Goal: Transaction & Acquisition: Purchase product/service

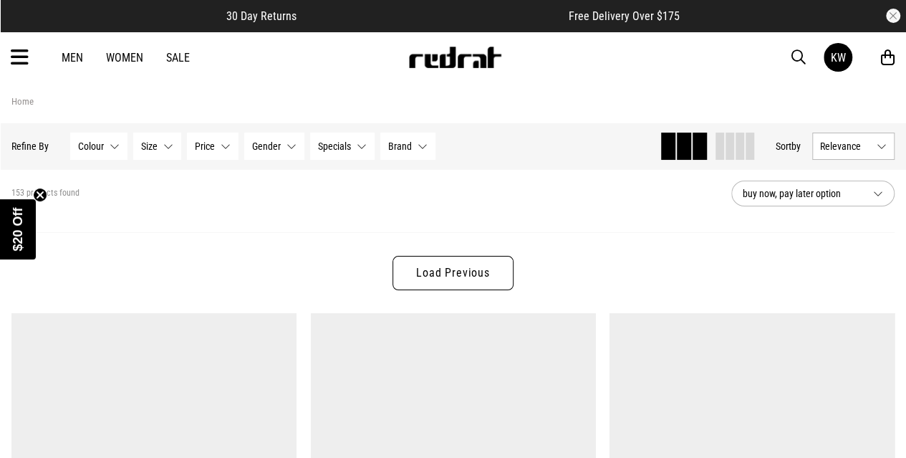
click at [23, 59] on icon at bounding box center [20, 58] width 18 height 24
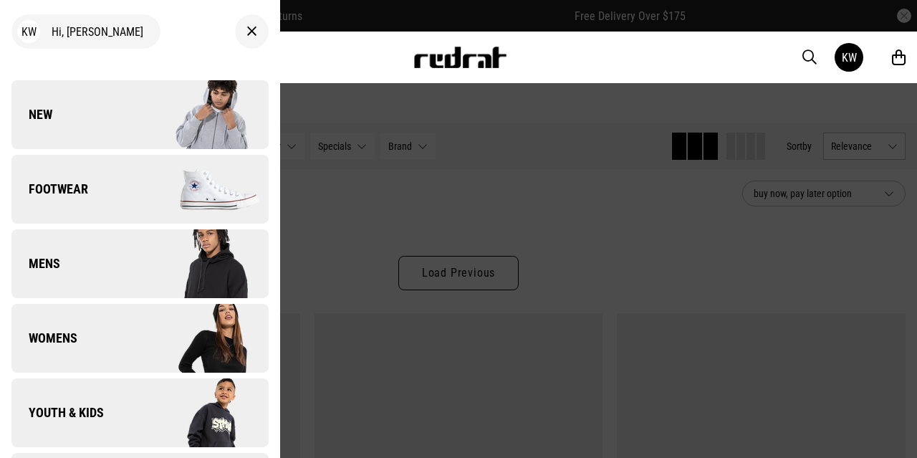
click at [90, 415] on span "Youth & Kids" at bounding box center [57, 412] width 92 height 17
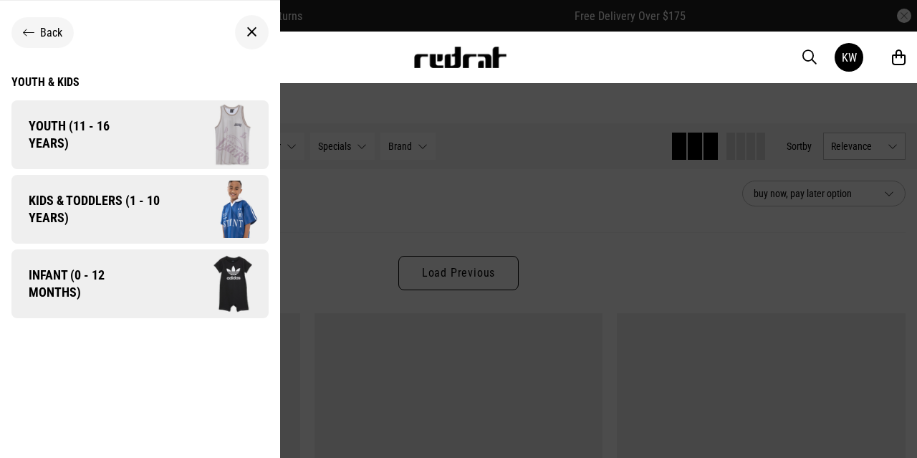
click at [112, 210] on span "Kids & Toddlers (1 - 10 years)" at bounding box center [88, 209] width 155 height 34
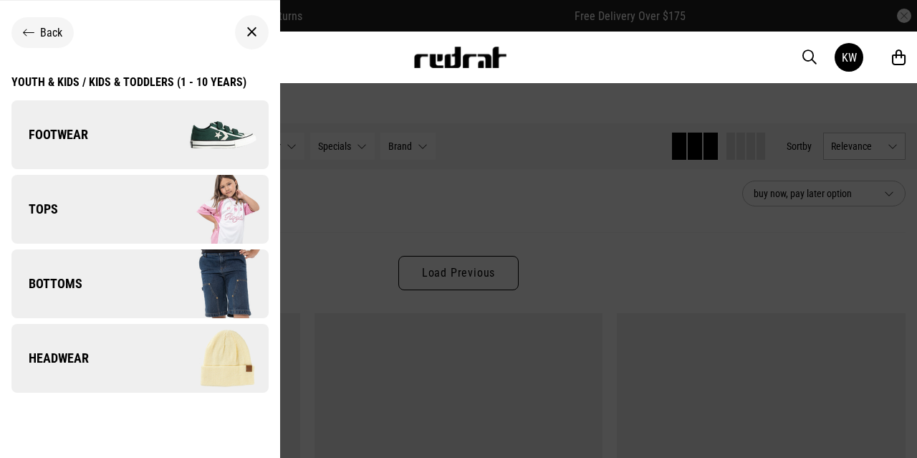
click at [158, 80] on div "Youth & Kids / Kids & Toddlers (1 - 10 years)" at bounding box center [128, 82] width 235 height 14
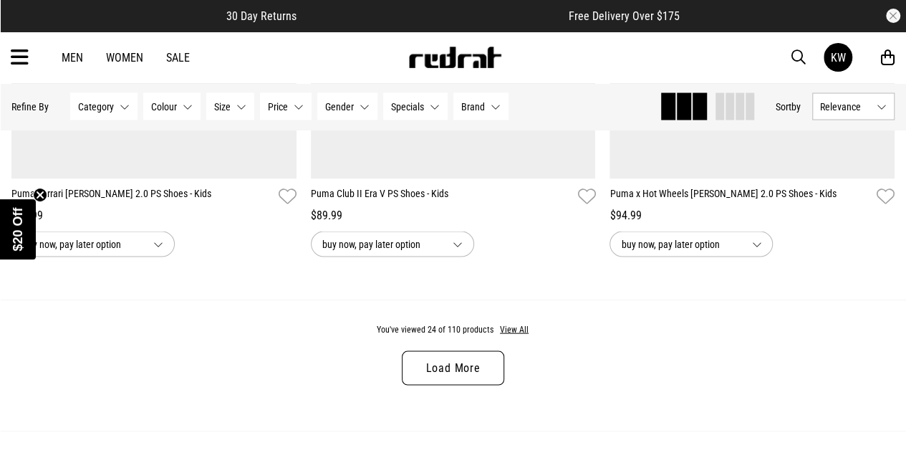
scroll to position [4030, 0]
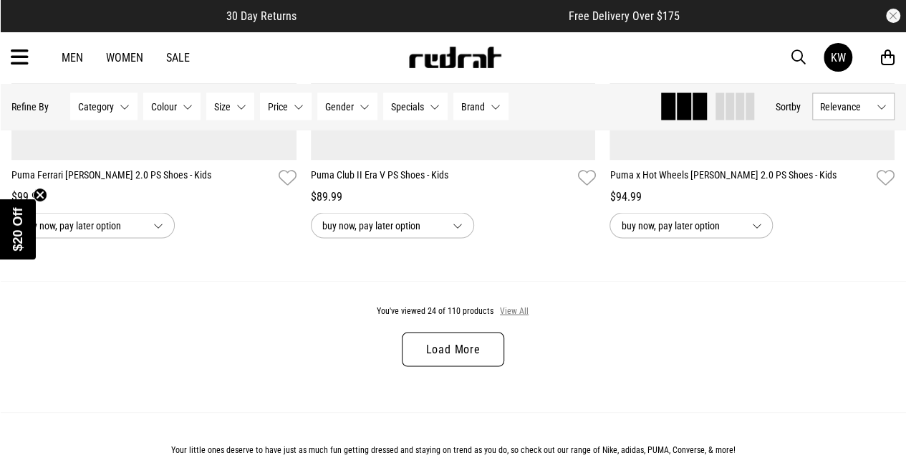
click at [510, 312] on button "View All" at bounding box center [514, 310] width 30 height 13
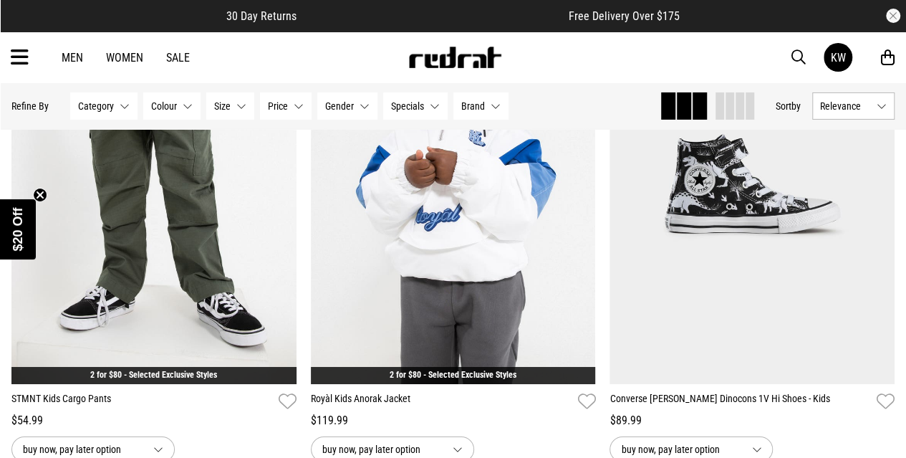
scroll to position [7909, 0]
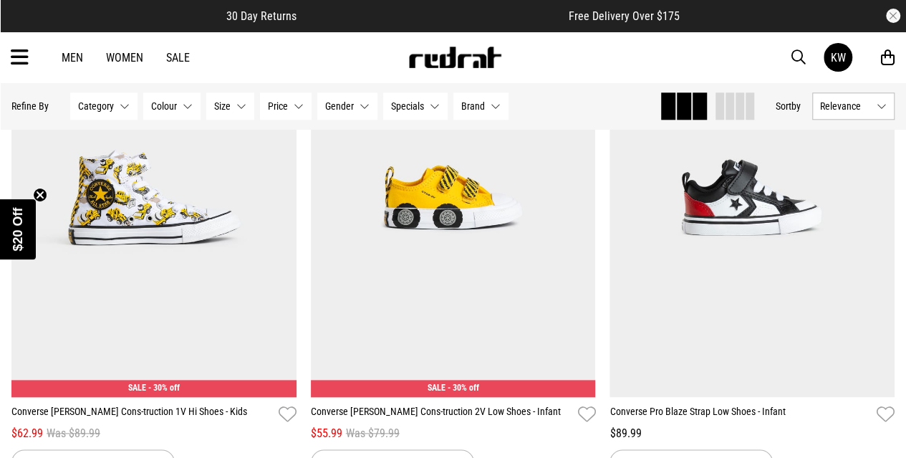
scroll to position [8863, 0]
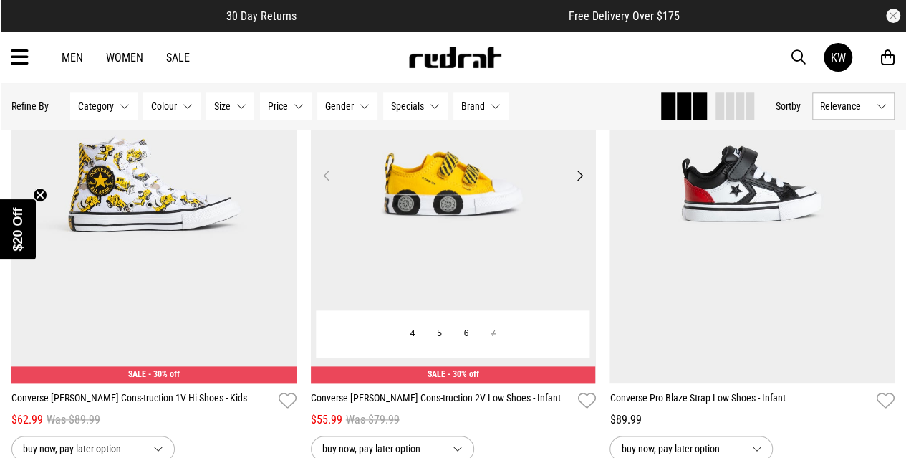
click at [576, 181] on button "Next" at bounding box center [579, 175] width 18 height 17
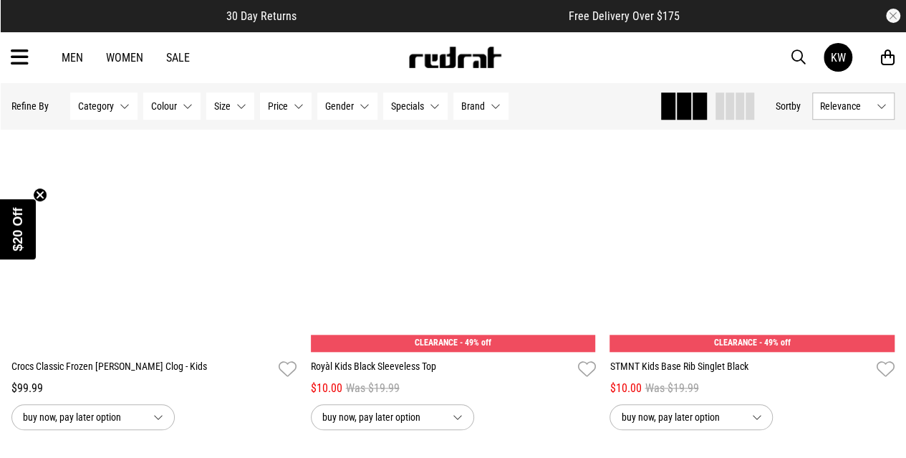
scroll to position [11471, 0]
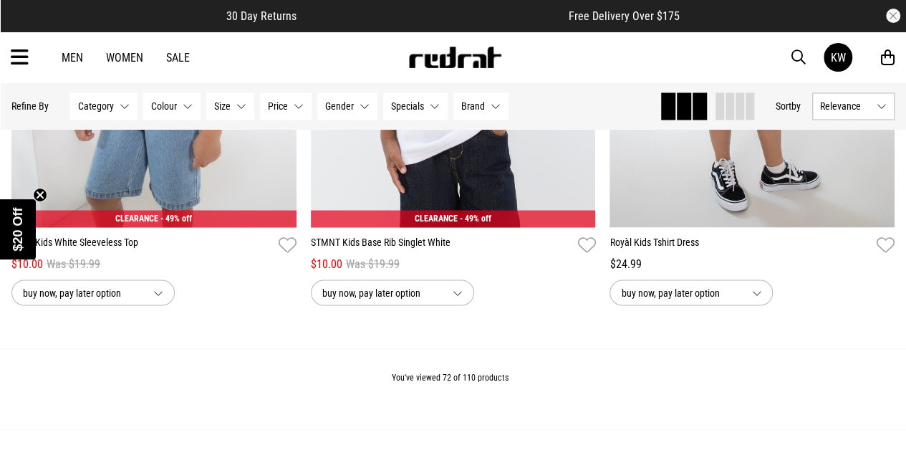
scroll to position [12187, 0]
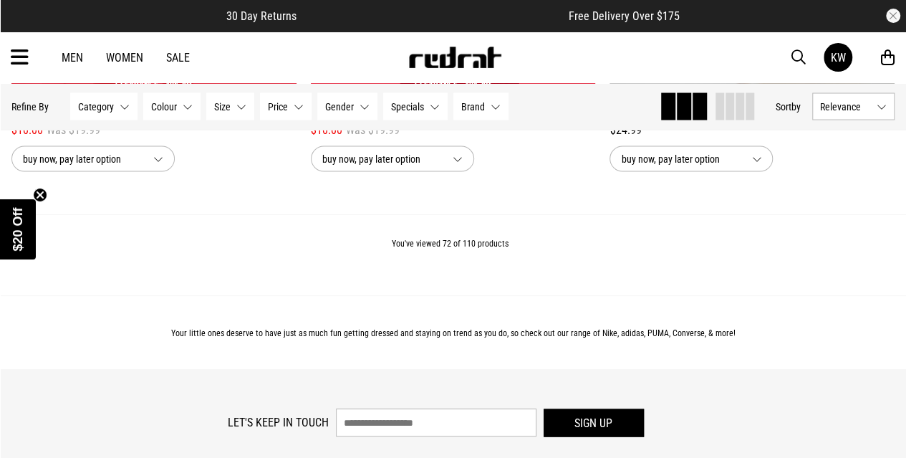
click at [19, 54] on icon at bounding box center [20, 58] width 18 height 24
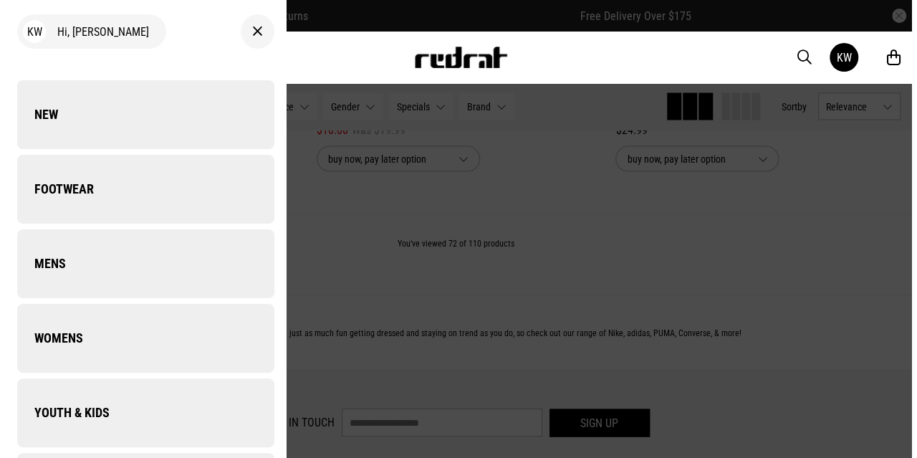
scroll to position [12309, 0]
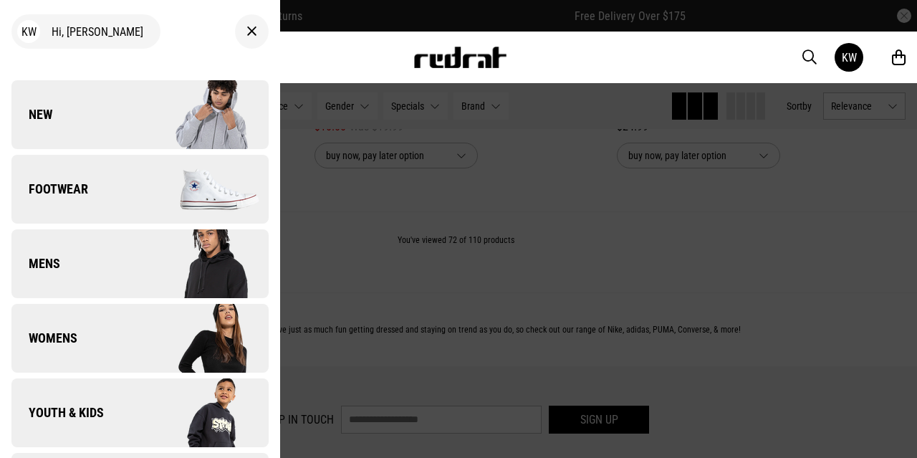
click at [84, 113] on link "New" at bounding box center [139, 114] width 257 height 69
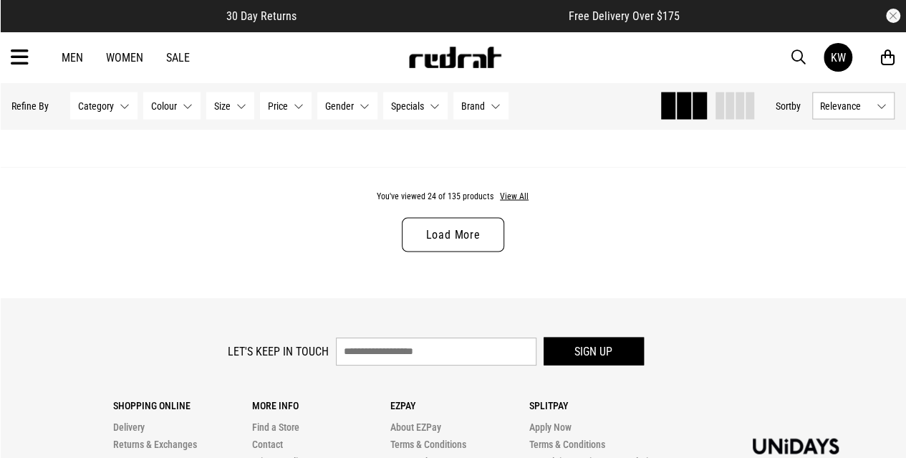
scroll to position [4212, 0]
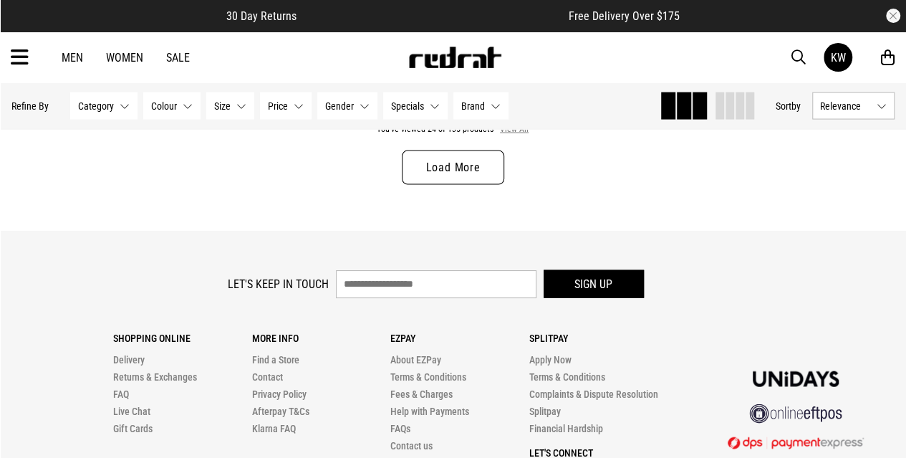
click at [514, 130] on button "View All" at bounding box center [514, 129] width 30 height 13
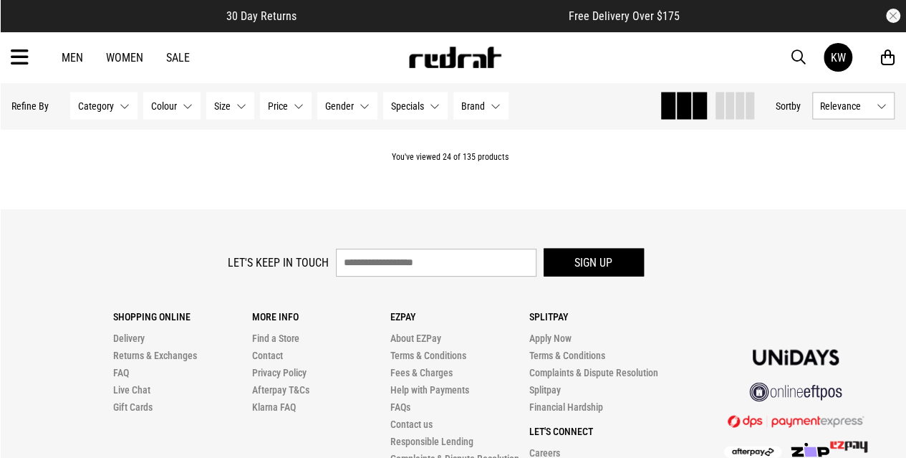
scroll to position [4050, 0]
